Goal: Transaction & Acquisition: Purchase product/service

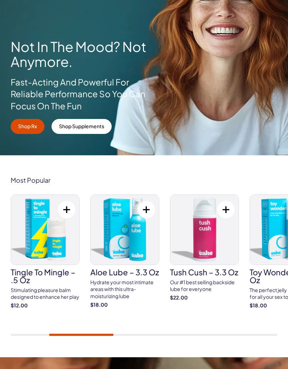
scroll to position [136, 0]
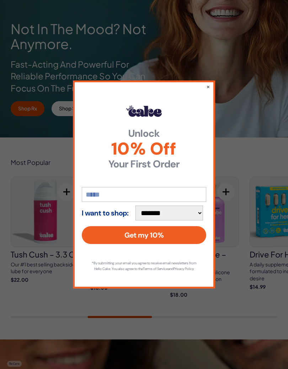
click at [203, 85] on div "**********" at bounding box center [144, 184] width 142 height 208
click at [210, 85] on button "×" at bounding box center [209, 86] width 4 height 7
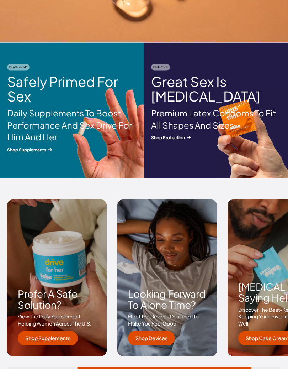
scroll to position [904, 0]
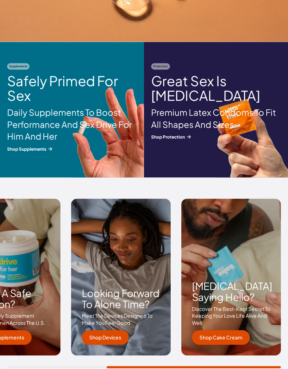
click at [110, 338] on link "Shop Devices" at bounding box center [105, 338] width 47 height 15
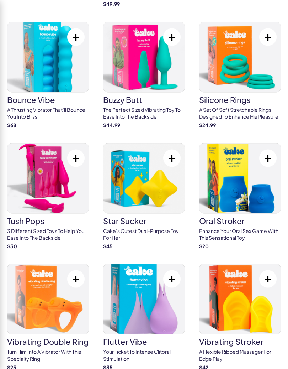
scroll to position [321, 0]
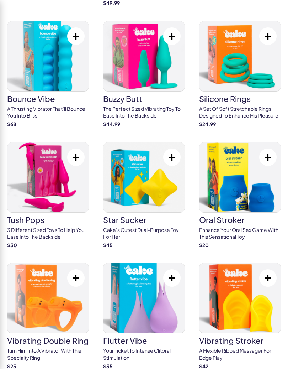
click at [265, 187] on img at bounding box center [240, 177] width 81 height 70
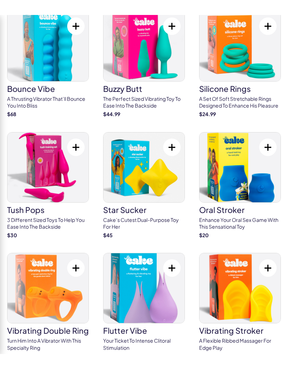
scroll to position [316, 0]
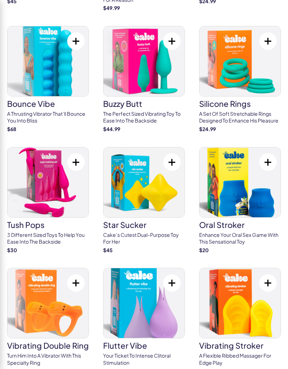
click at [263, 188] on img at bounding box center [240, 182] width 81 height 70
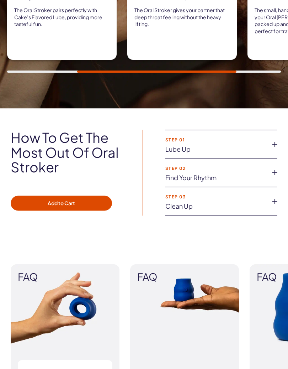
scroll to position [670, 0]
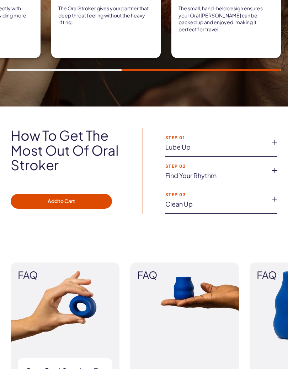
click at [231, 172] on link "Find your rhythm" at bounding box center [216, 175] width 101 height 7
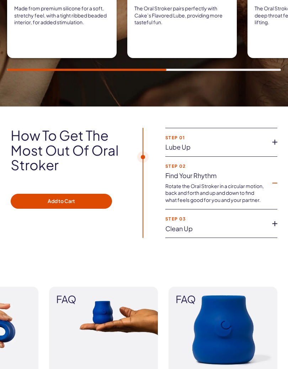
click at [249, 144] on link "Lube up" at bounding box center [216, 147] width 101 height 7
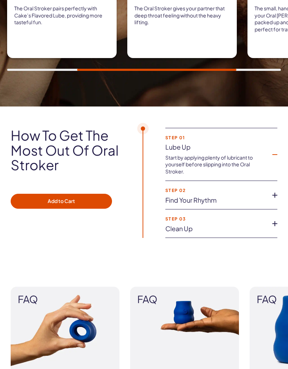
click at [240, 192] on li "Step 02 Find your rhythm Rotate the Oral Stroker in a circular motion, back and…" at bounding box center [222, 195] width 112 height 28
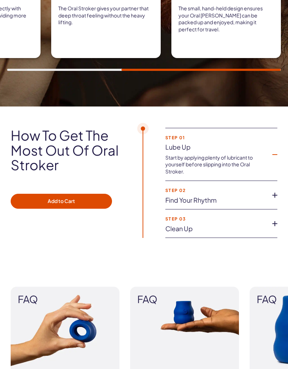
click at [242, 198] on link "Find your rhythm" at bounding box center [216, 200] width 101 height 7
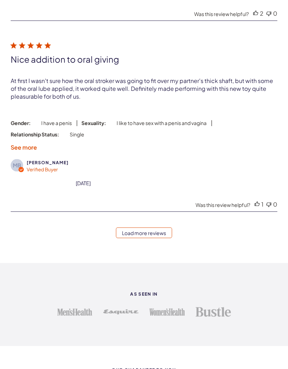
scroll to position [2347, 0]
